Goal: Information Seeking & Learning: Learn about a topic

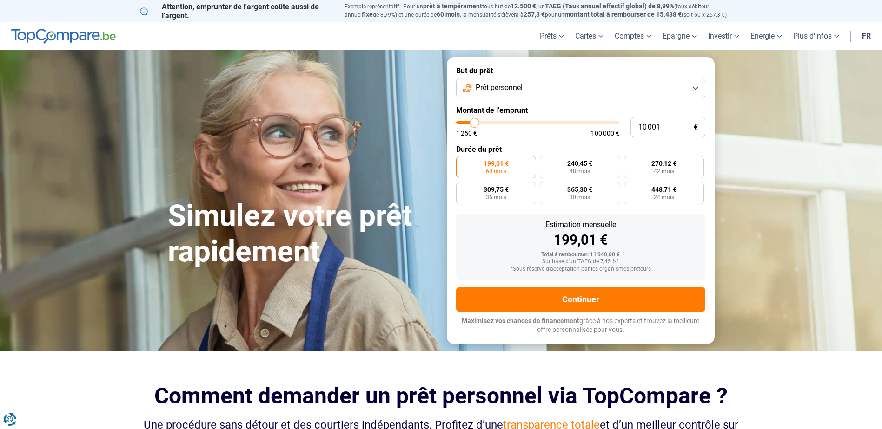
type input "10 250"
type input "10250"
type input "10 500"
type input "10500"
type input "11 000"
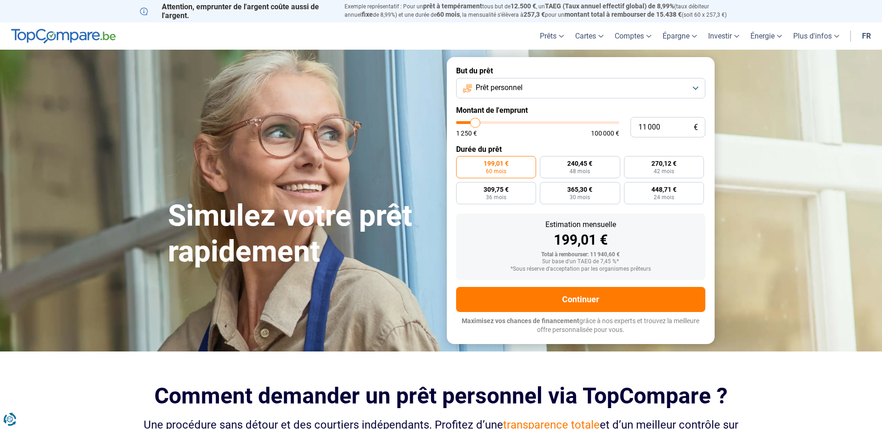
type input "11000"
type input "11 250"
type input "11250"
type input "11 500"
type input "11500"
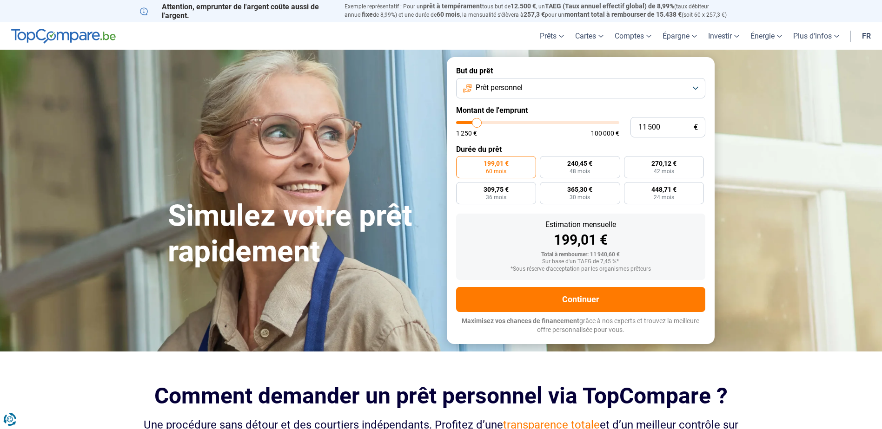
type input "11 750"
type input "11750"
type input "12 000"
type input "12000"
type input "12 500"
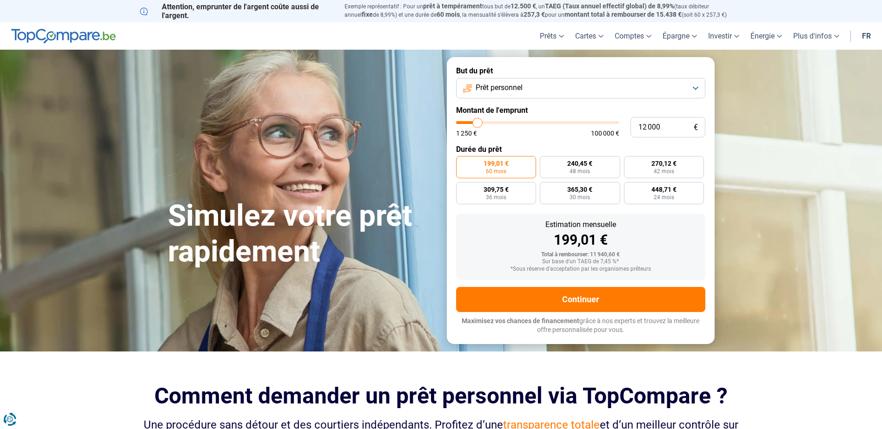
type input "12500"
type input "12 750"
type input "12750"
type input "12 500"
type input "12500"
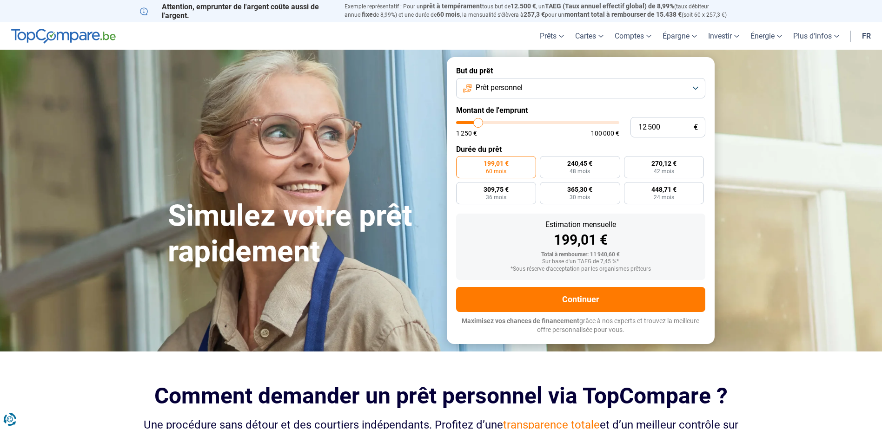
type input "12 000"
type input "12000"
type input "11 750"
type input "11750"
type input "12 000"
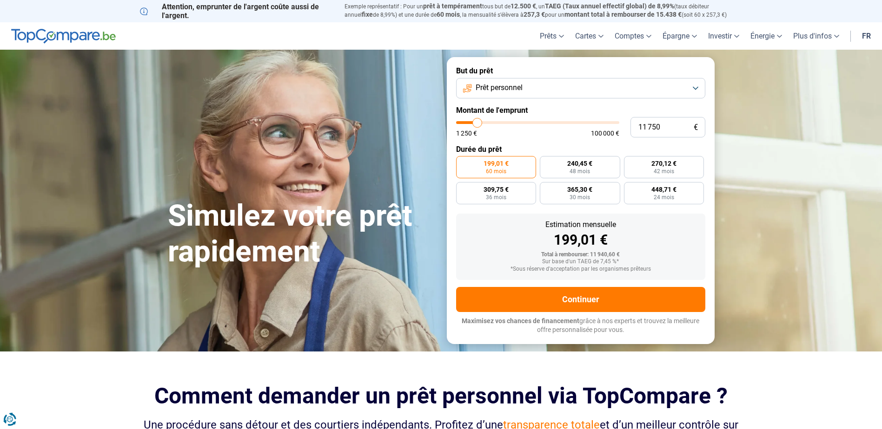
type input "12000"
type input "12 500"
type input "12500"
click at [478, 122] on input "range" at bounding box center [537, 122] width 163 height 3
click at [474, 124] on input "range" at bounding box center [537, 122] width 163 height 3
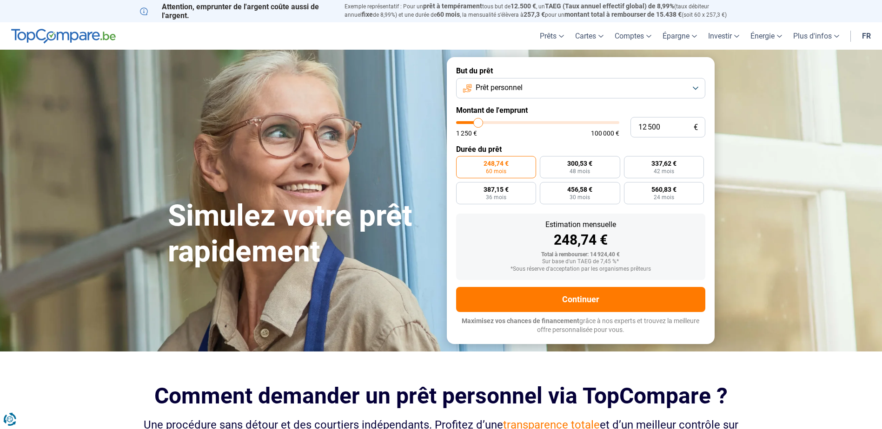
type input "11 750"
type input "11750"
type input "11 500"
type input "11500"
type input "11 250"
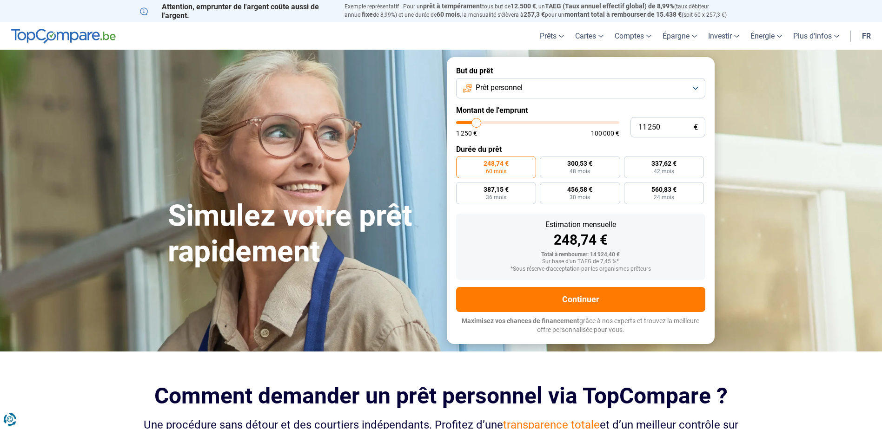
type input "11250"
click at [476, 121] on input "range" at bounding box center [537, 122] width 163 height 3
click at [664, 129] on input "11 250" at bounding box center [667, 127] width 75 height 20
type input "1 125"
type input "1250"
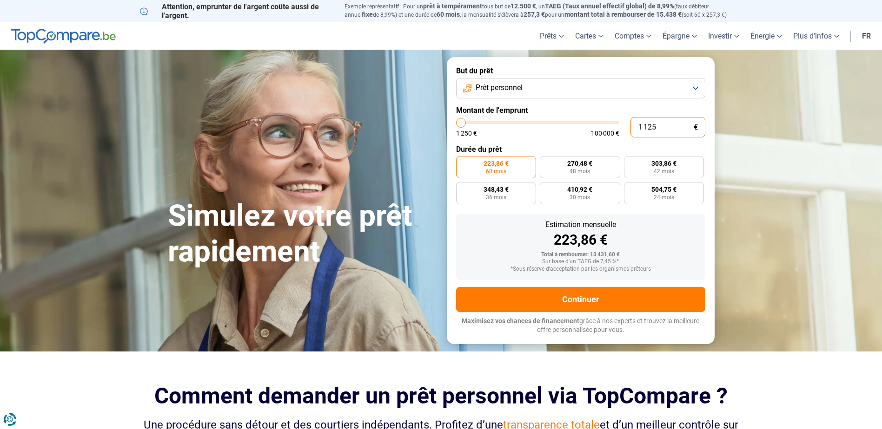
type input "112"
type input "1250"
type input "11"
type input "1250"
type input "1"
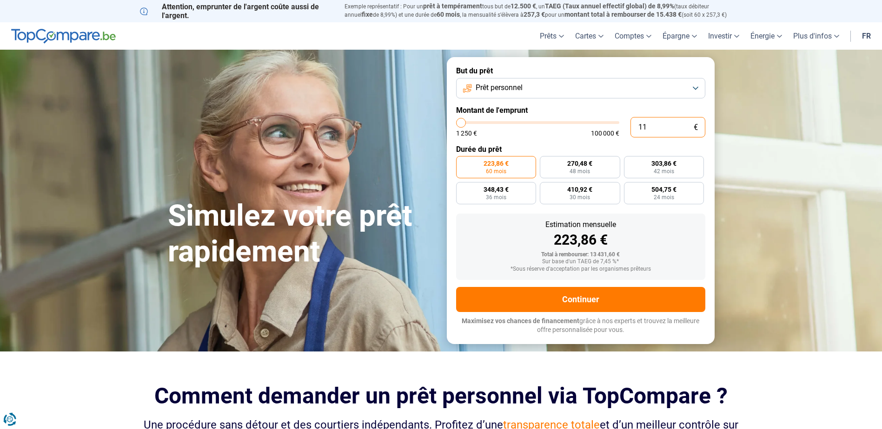
type input "1250"
type input "12"
type input "1250"
type input "120"
type input "1250"
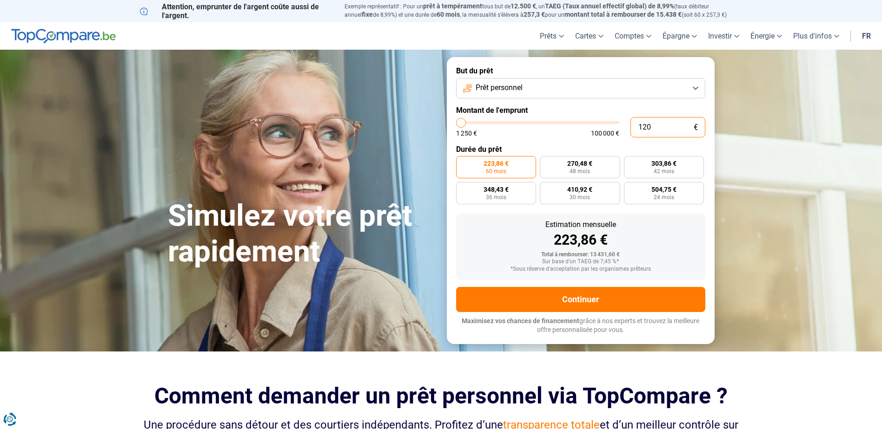
type input "1 200"
type input "1250"
type input "12 000"
type input "12000"
type input "12 000"
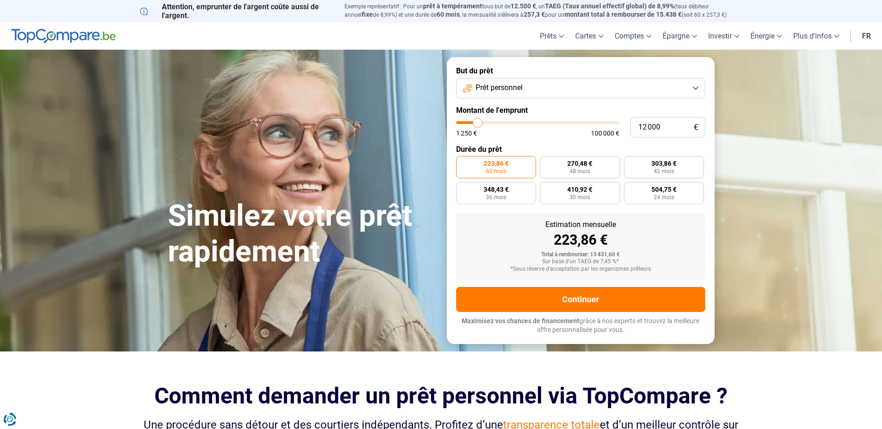
click at [660, 229] on div "Estimation mensuelle 223,86 €" at bounding box center [580, 234] width 234 height 26
click at [693, 89] on button "Prêt personnel" at bounding box center [580, 88] width 249 height 20
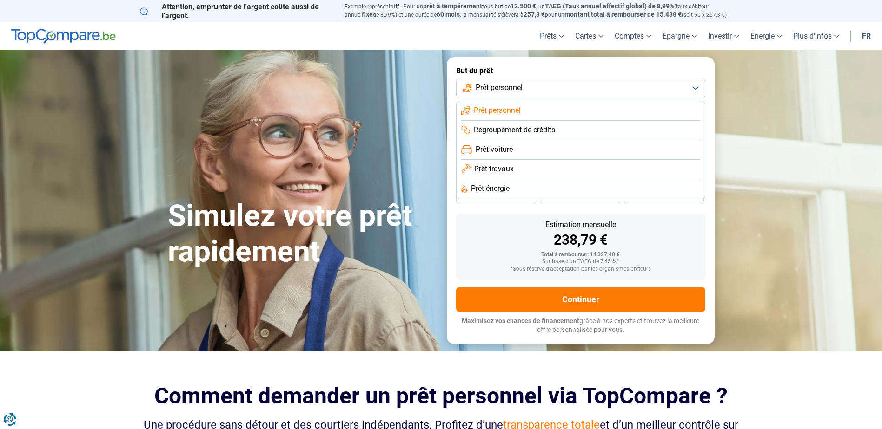
click at [526, 130] on span "Regroupement de crédits" at bounding box center [514, 130] width 81 height 10
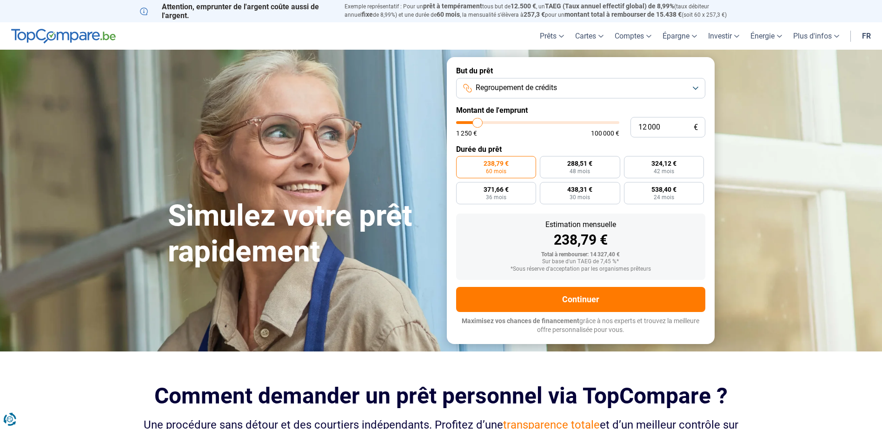
click at [692, 87] on button "Regroupement de crédits" at bounding box center [580, 88] width 249 height 20
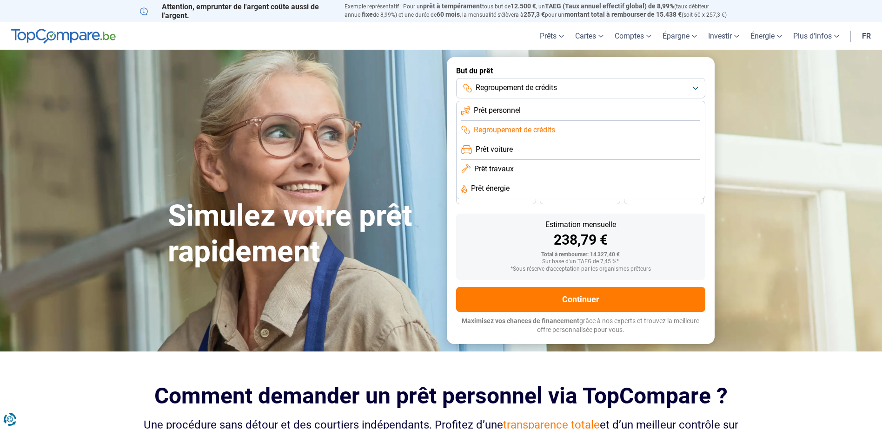
click at [500, 167] on span "Prêt travaux" at bounding box center [494, 169] width 40 height 10
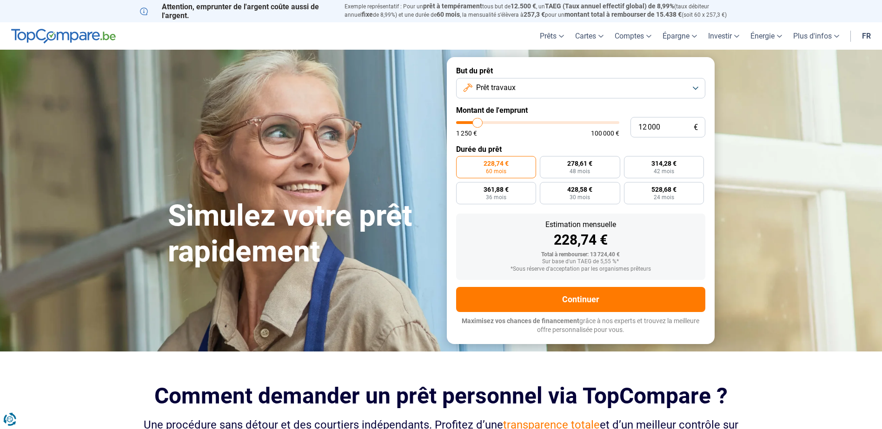
click at [695, 88] on button "Prêt travaux" at bounding box center [580, 88] width 249 height 20
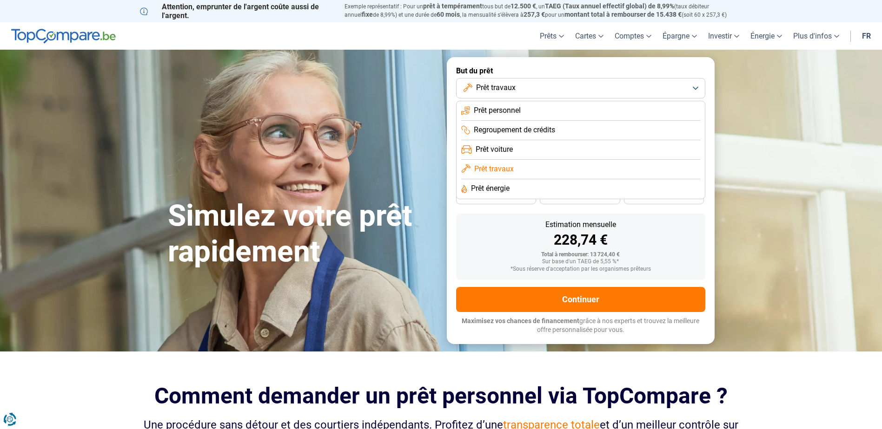
click at [488, 191] on span "Prêt énergie" at bounding box center [490, 189] width 39 height 10
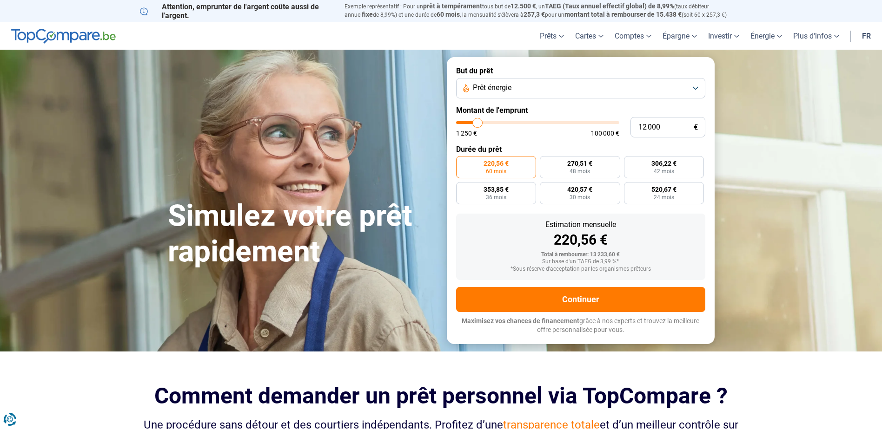
click at [697, 86] on button "Prêt énergie" at bounding box center [580, 88] width 249 height 20
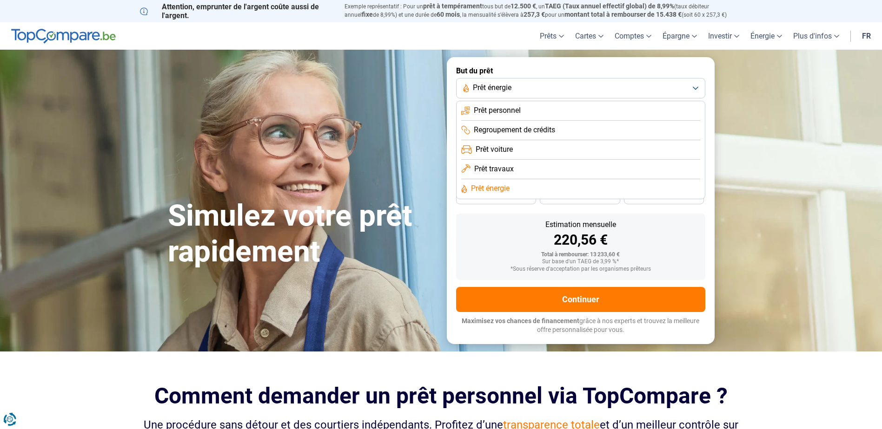
click at [499, 147] on span "Prêt voiture" at bounding box center [493, 150] width 37 height 10
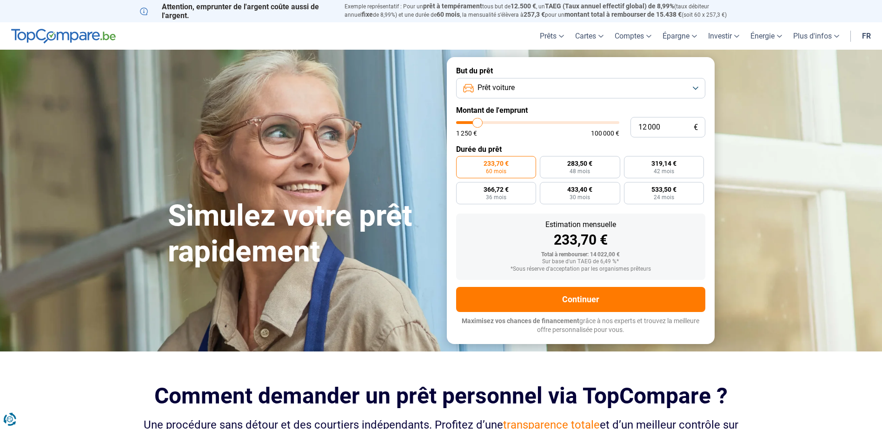
click at [695, 87] on button "Prêt voiture" at bounding box center [580, 88] width 249 height 20
